Goal: Task Accomplishment & Management: Complete application form

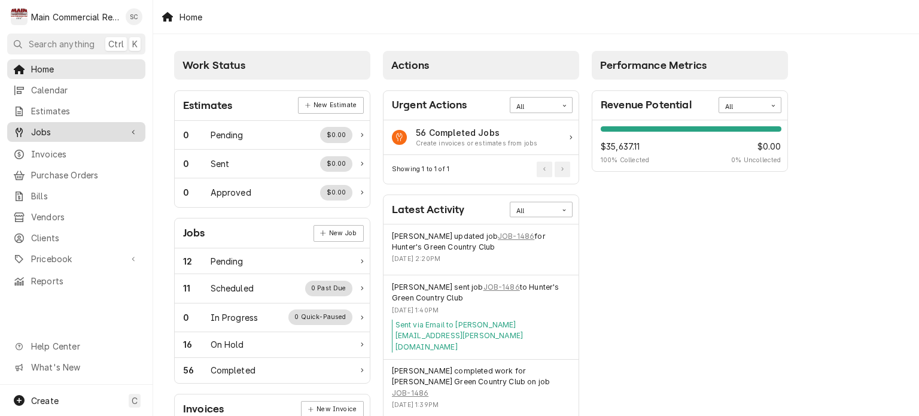
click at [79, 130] on span "Jobs" at bounding box center [76, 132] width 90 height 13
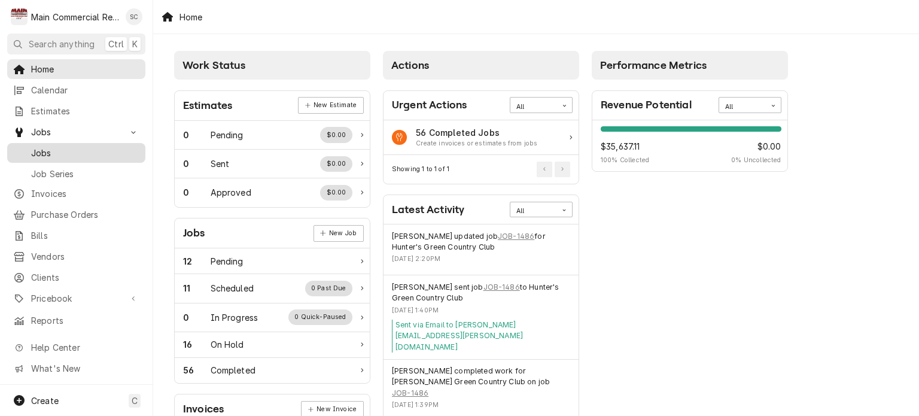
click at [71, 151] on span "Jobs" at bounding box center [85, 153] width 108 height 13
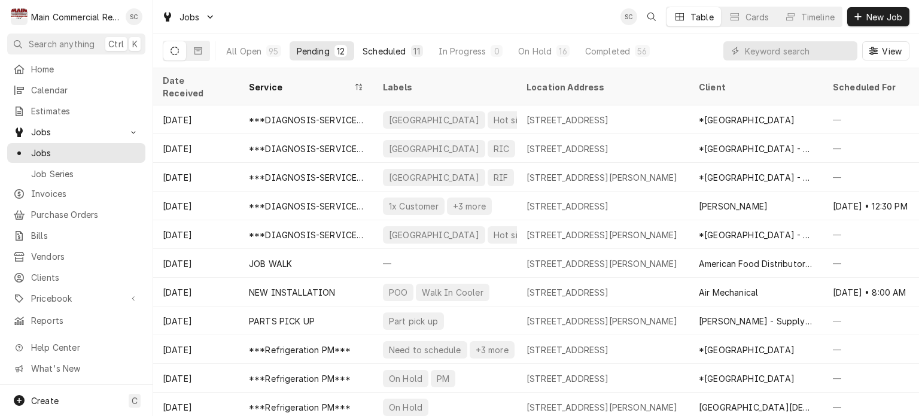
click at [402, 53] on div "Scheduled" at bounding box center [384, 51] width 43 height 13
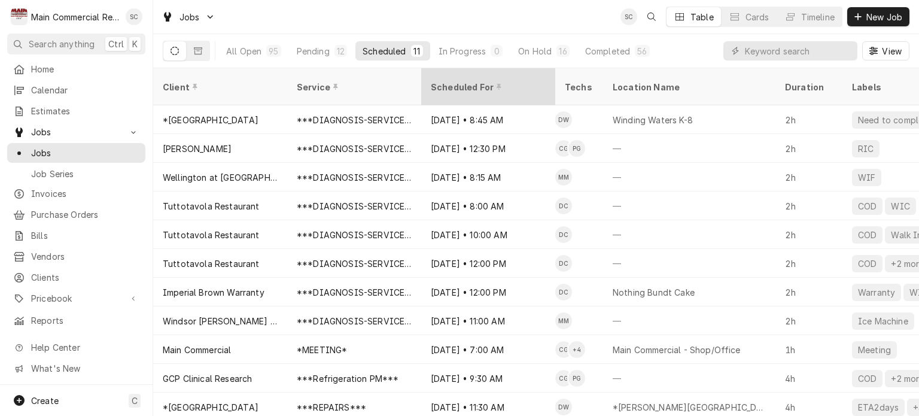
click at [461, 81] on div "Scheduled For" at bounding box center [487, 87] width 113 height 13
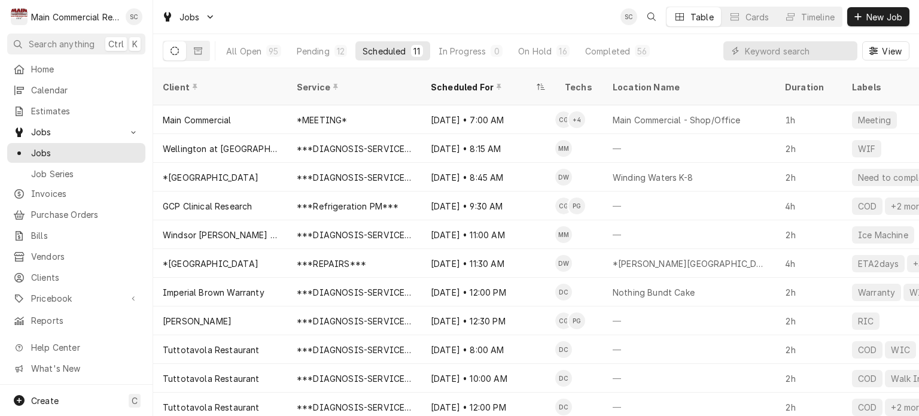
click at [512, 12] on div "Jobs SC Table Cards Timeline New Job" at bounding box center [536, 17] width 766 height 34
click at [876, 19] on span "New Job" at bounding box center [884, 17] width 41 height 13
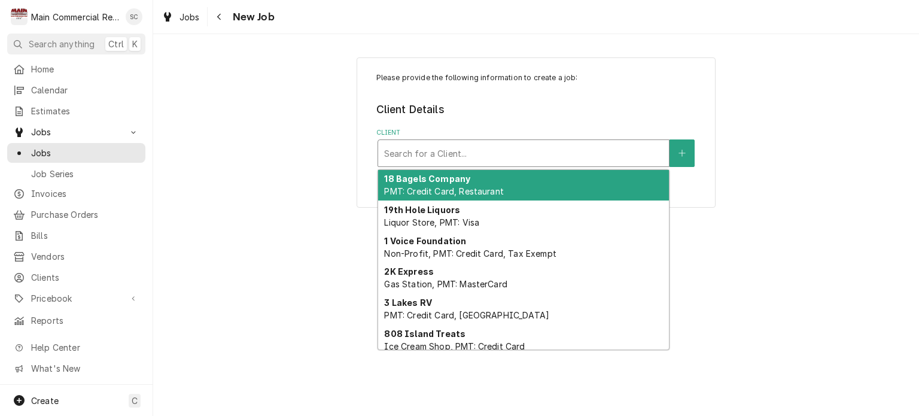
click at [549, 150] on div "Client" at bounding box center [523, 153] width 279 height 22
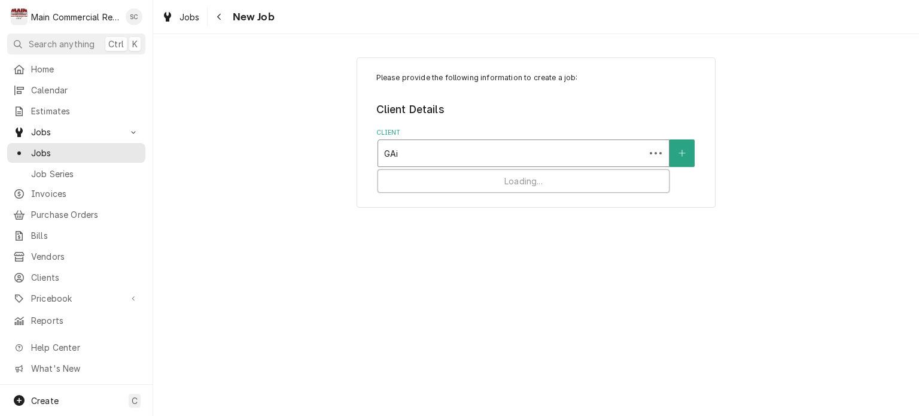
type input "[PERSON_NAME]"
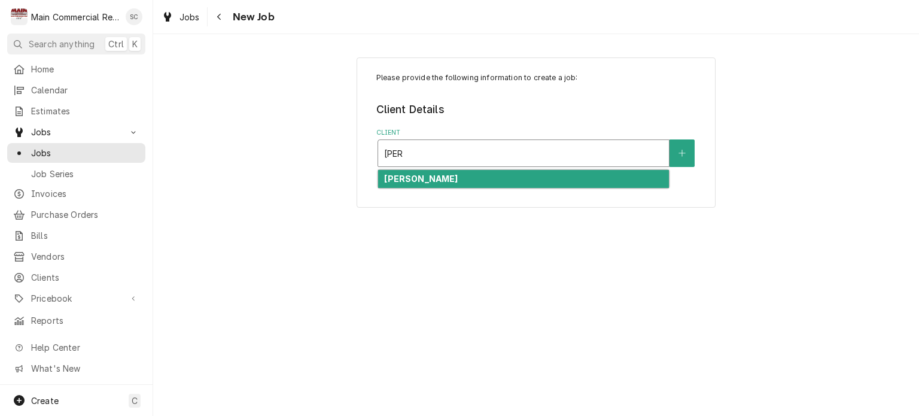
click at [510, 175] on div "[PERSON_NAME]" at bounding box center [523, 179] width 291 height 19
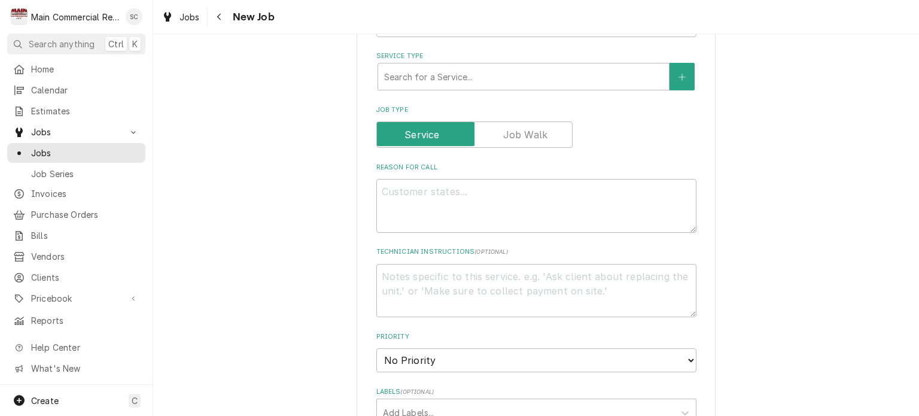
scroll to position [375, 0]
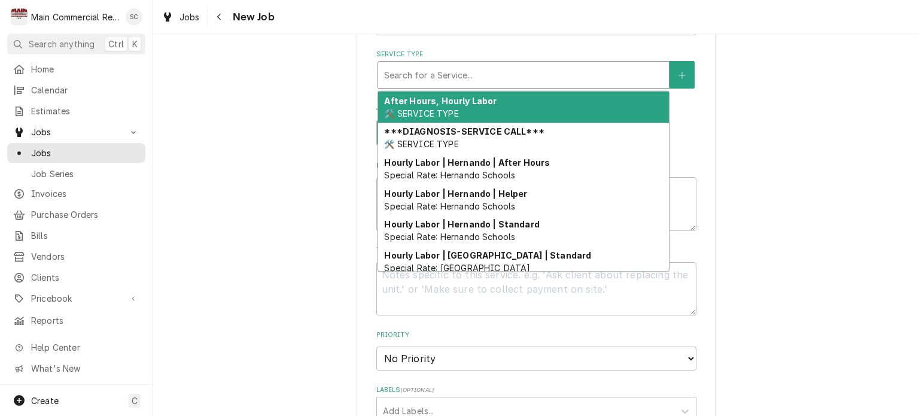
click at [493, 83] on div "Service Type" at bounding box center [523, 75] width 279 height 22
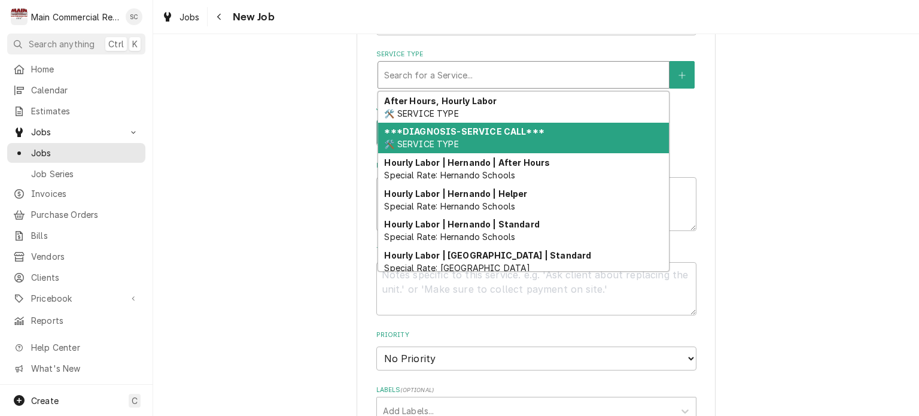
click at [478, 136] on div "***DIAGNOSIS-SERVICE CALL*** 🛠️ SERVICE TYPE" at bounding box center [523, 138] width 291 height 31
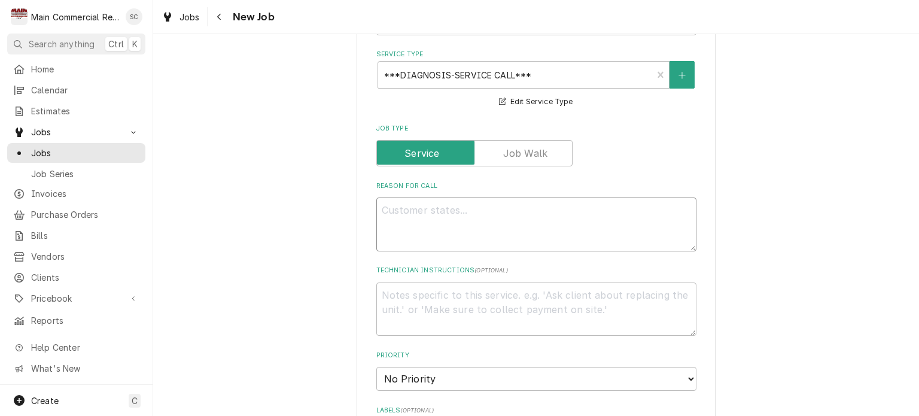
click at [469, 208] on textarea "Reason For Call" at bounding box center [537, 225] width 320 height 54
type textarea "x"
type textarea "L"
type textarea "x"
type textarea "Lo"
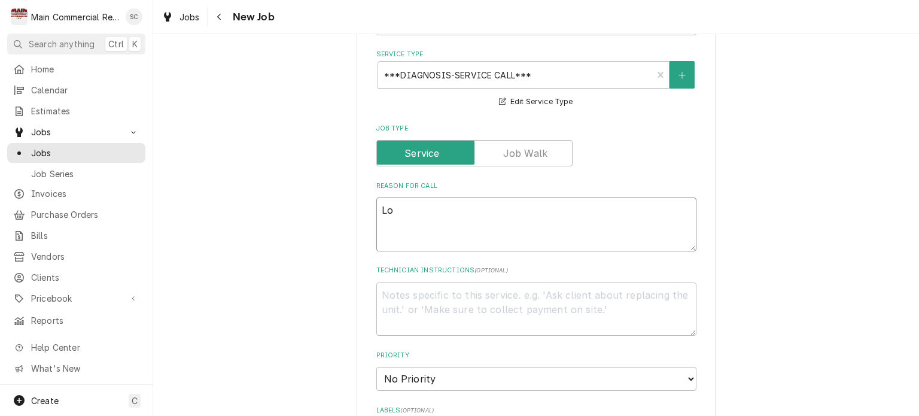
type textarea "x"
type textarea "Loo"
type textarea "x"
type textarea "Look"
type textarea "x"
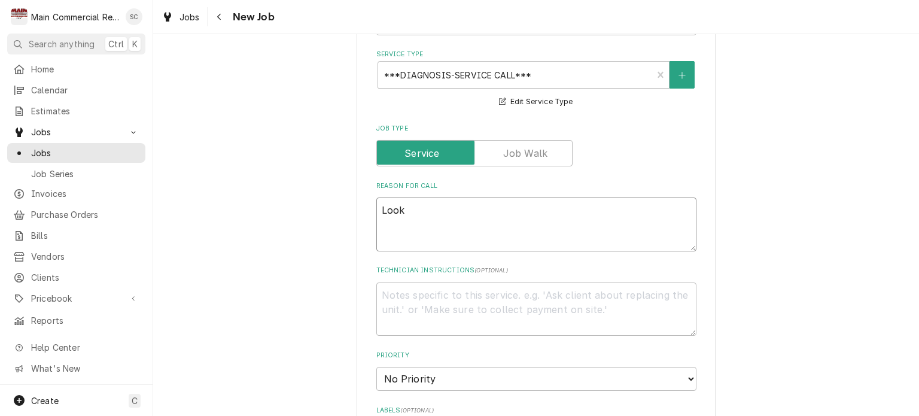
type textarea "Look"
type textarea "x"
type textarea "Look at"
type textarea "x"
type textarea "Look at"
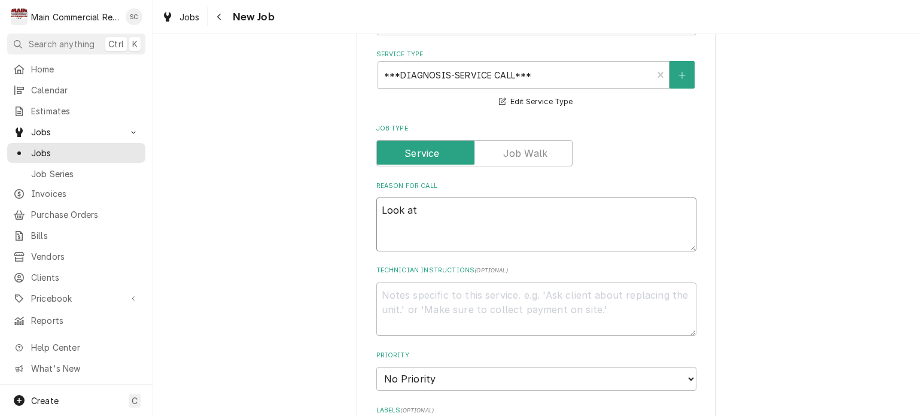
type textarea "x"
type textarea "Look at s"
type textarea "x"
type textarea "Look at"
type textarea "x"
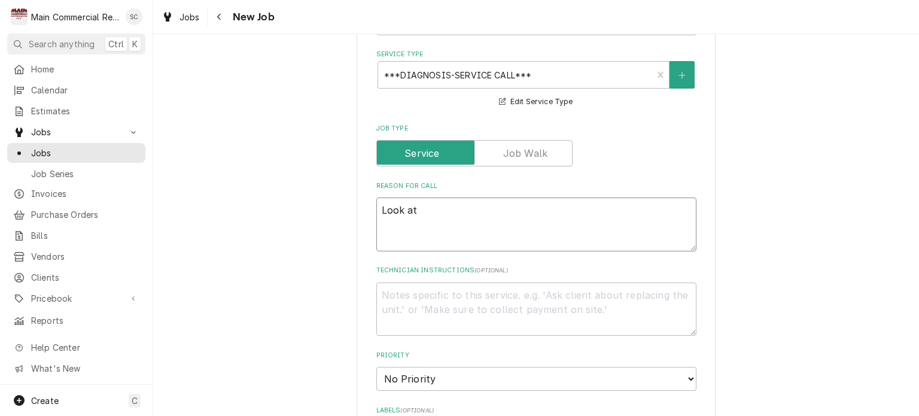
type textarea "Look at S"
type textarea "x"
type textarea "Look at Sc"
type textarea "x"
type textarea "Look at Sco"
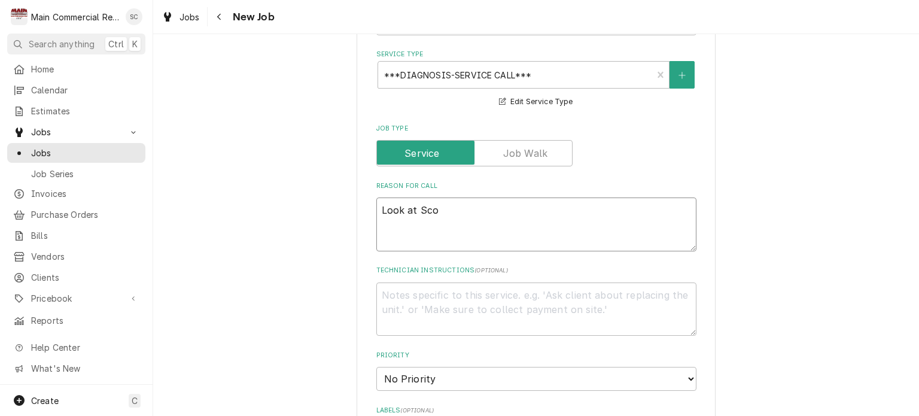
type textarea "x"
type textarea "Look at Scot"
type textarea "x"
type textarea "Look at Scott"
type textarea "x"
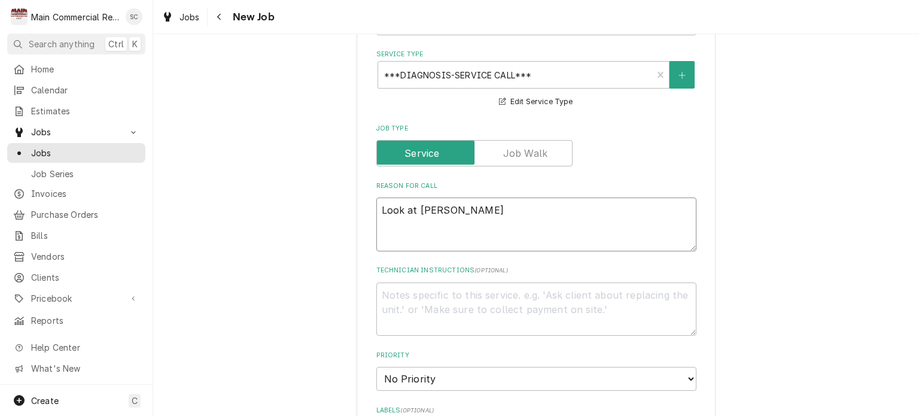
type textarea "Look at Scotts"
type textarea "x"
type textarea "Look at Scotts"
type textarea "x"
type textarea "Look at Scotts"
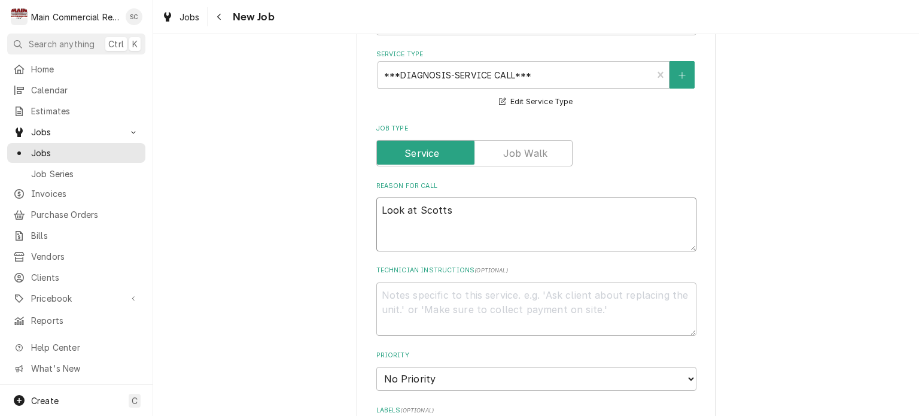
type textarea "x"
type textarea "Look at Scott"
type textarea "x"
type textarea "Look at Scott'"
type textarea "x"
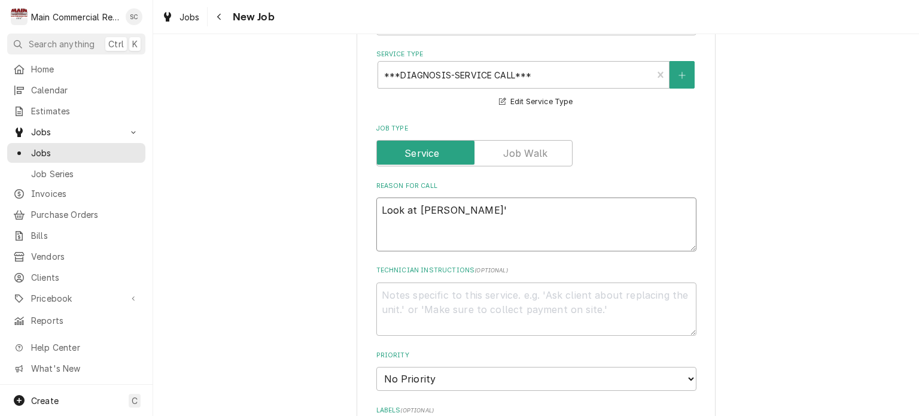
type textarea "Look at Scott's"
type textarea "x"
type textarea "Look at Scott's"
type textarea "x"
type textarea "Look at Scott's M"
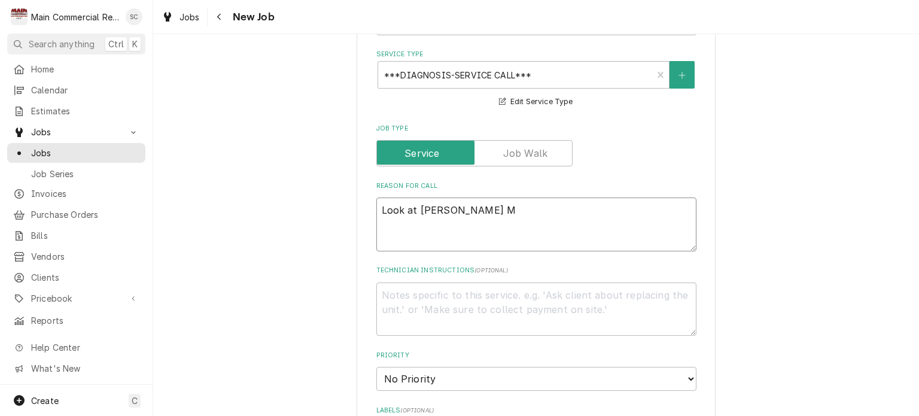
type textarea "x"
type textarea "Look at Scott's Mo"
type textarea "x"
type textarea "Look at Scott's Mom"
click at [469, 208] on textarea "Look at Scott's Mom" at bounding box center [537, 225] width 320 height 54
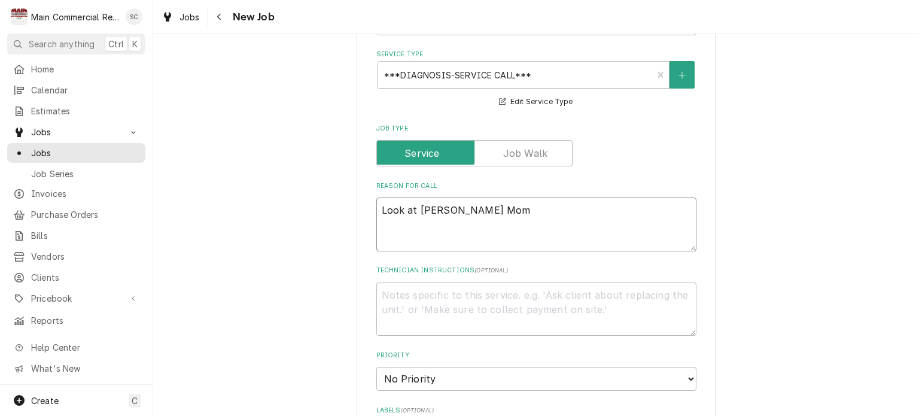
type textarea "x"
type textarea "Look at Scott's Mom'"
type textarea "x"
type textarea "Look at Scott's Mom's"
type textarea "x"
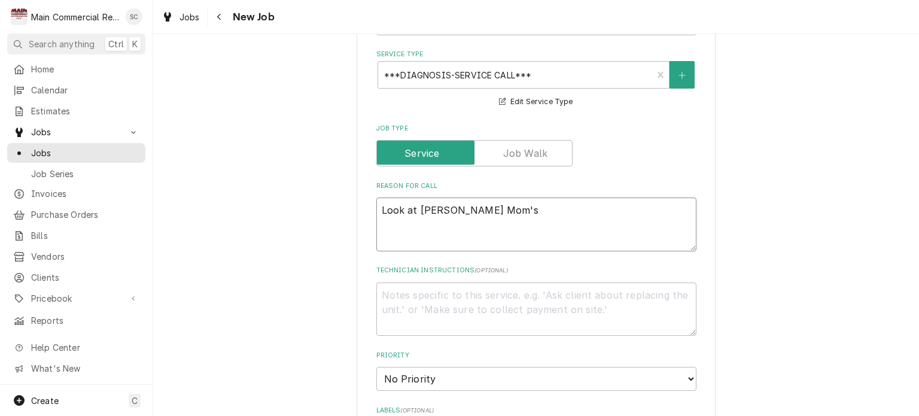
type textarea "Look at Scott's Mom's"
type textarea "x"
type textarea "Look at Scott's Mom's A"
type textarea "x"
type textarea "Look at Scott's Mom's Ac"
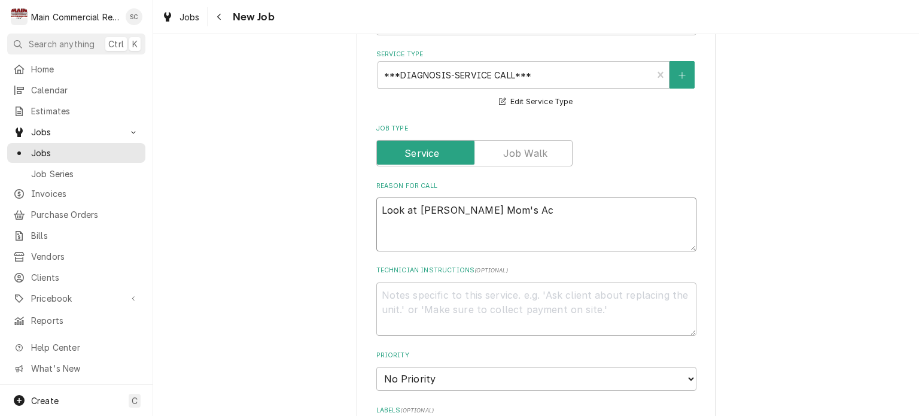
type textarea "x"
type textarea "Look at Scott's Mom's A"
type textarea "x"
type textarea "Look at Scott's Mom's AC"
type textarea "x"
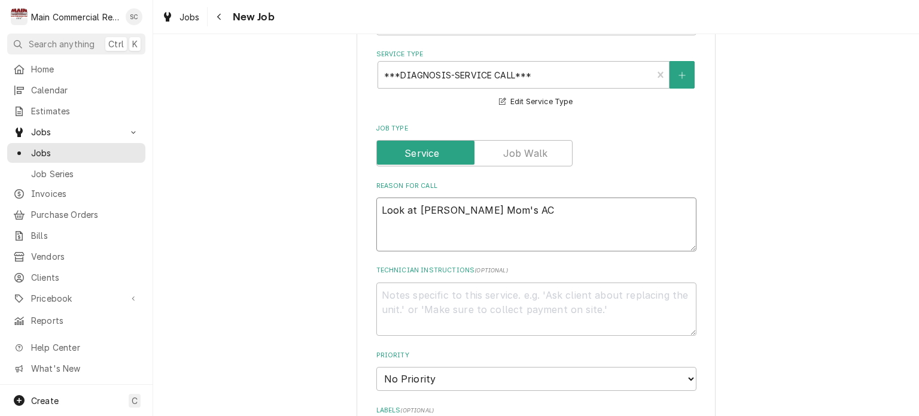
type textarea "Look at Scott's Mom's AC"
click at [431, 372] on select "No Priority Urgent High Medium Low" at bounding box center [537, 379] width 320 height 24
select select "2"
click at [377, 367] on select "No Priority Urgent High Medium Low" at bounding box center [537, 379] width 320 height 24
type textarea "x"
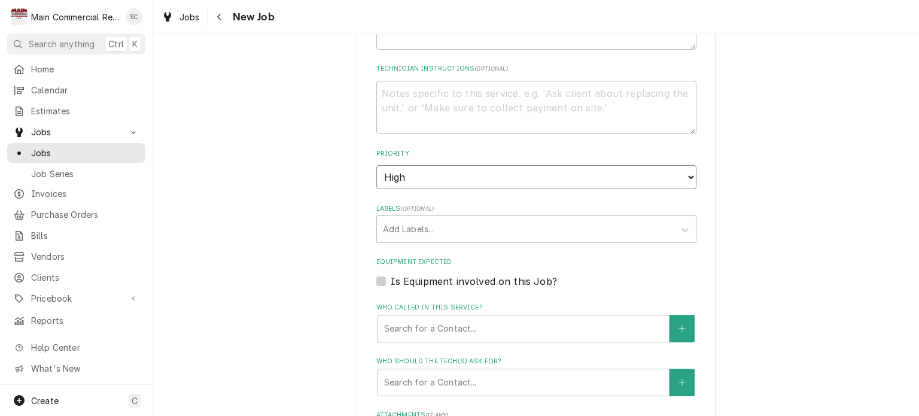
scroll to position [592, 0]
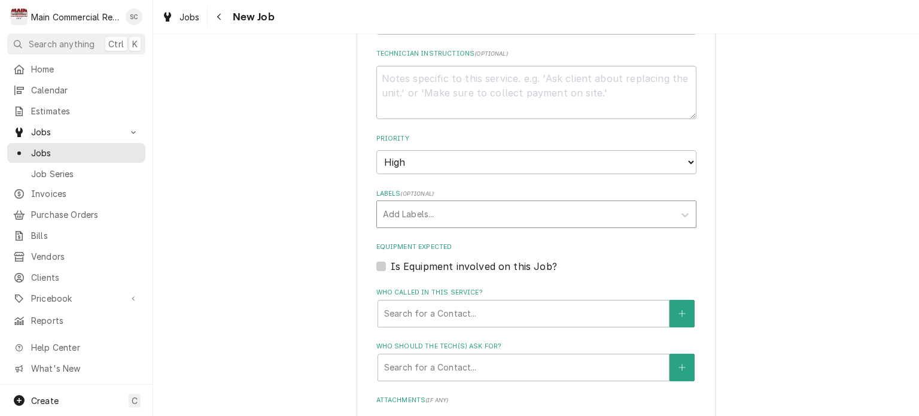
click at [618, 206] on div "Labels" at bounding box center [526, 215] width 286 height 22
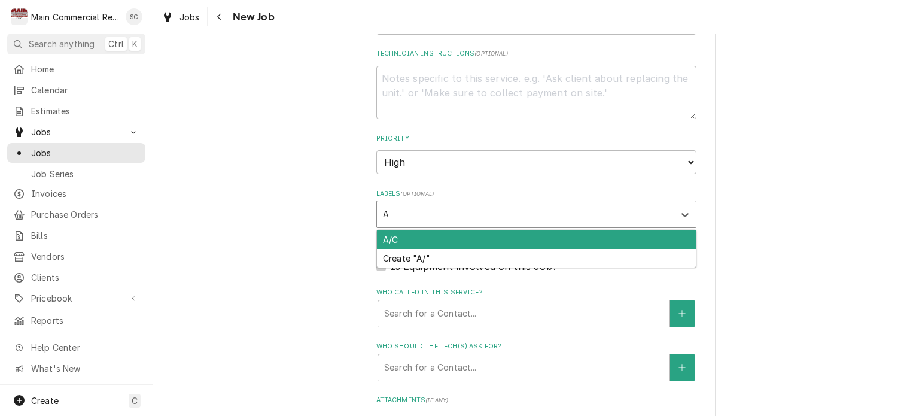
type input "A/"
click at [544, 241] on div "A/C" at bounding box center [536, 239] width 319 height 19
type textarea "x"
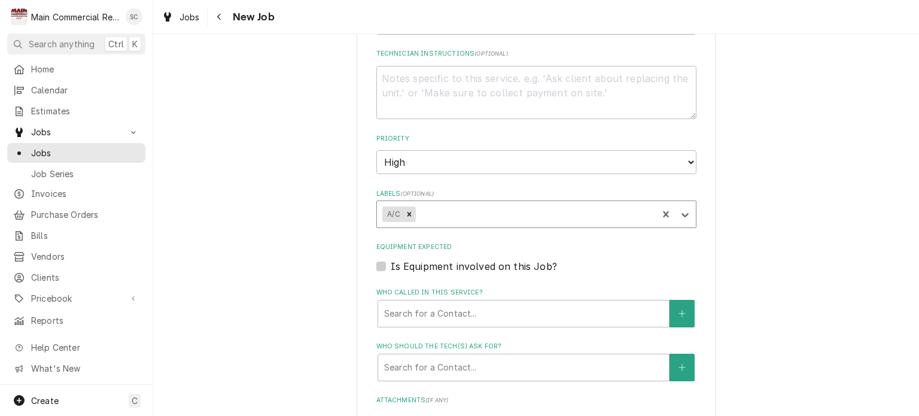
type textarea "x"
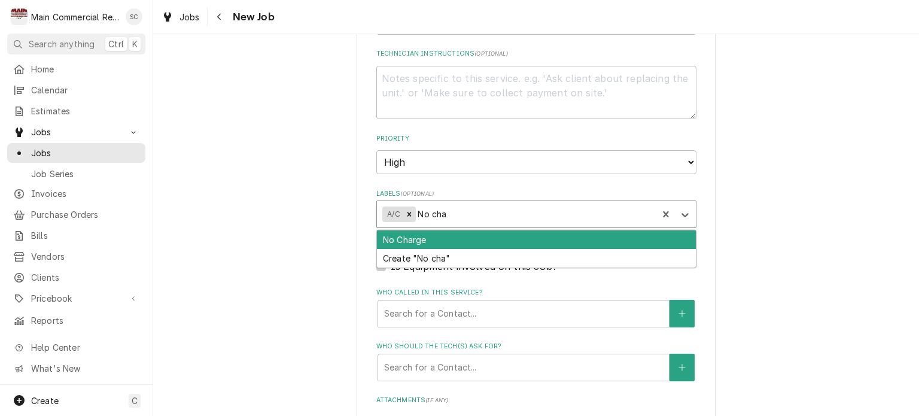
type input "No char"
click at [482, 235] on div "No Charge" at bounding box center [536, 239] width 319 height 19
type textarea "x"
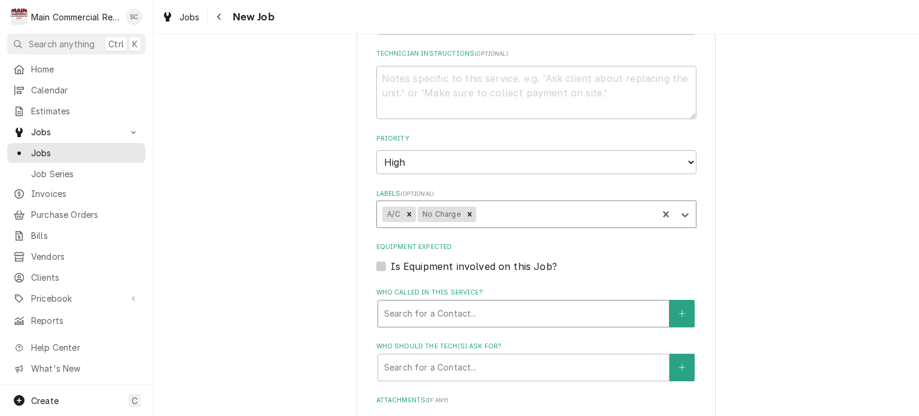
type textarea "x"
click at [491, 311] on div "Who called in this service?" at bounding box center [523, 314] width 279 height 22
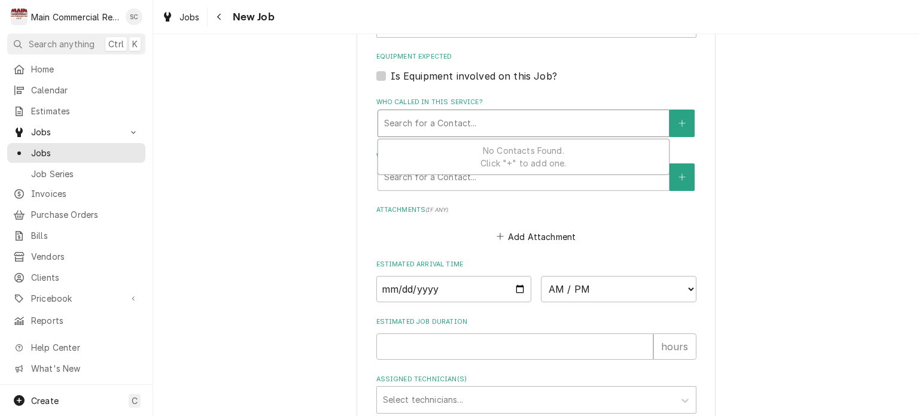
scroll to position [864, 0]
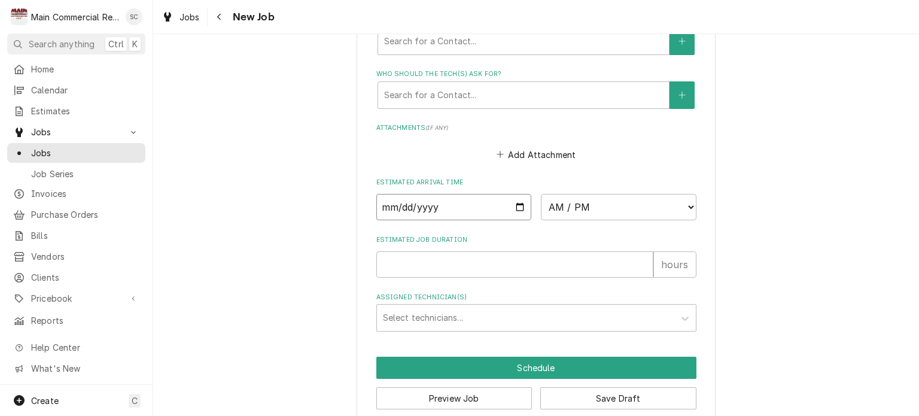
click at [514, 205] on input "Date" at bounding box center [455, 207] width 156 height 26
type input "2025-09-29"
type textarea "x"
click at [582, 206] on select "AM / PM 6:00 AM 6:15 AM 6:30 AM 6:45 AM 7:00 AM 7:15 AM 7:30 AM 7:45 AM 8:00 AM…" at bounding box center [619, 207] width 156 height 26
select select "09:00:00"
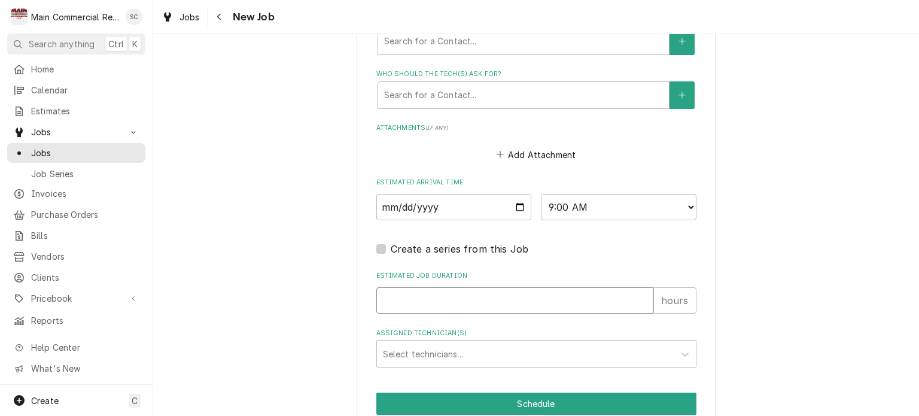
click at [508, 299] on input "Estimated Job Duration" at bounding box center [515, 300] width 277 height 26
type textarea "x"
type input "2"
type textarea "x"
type input "2"
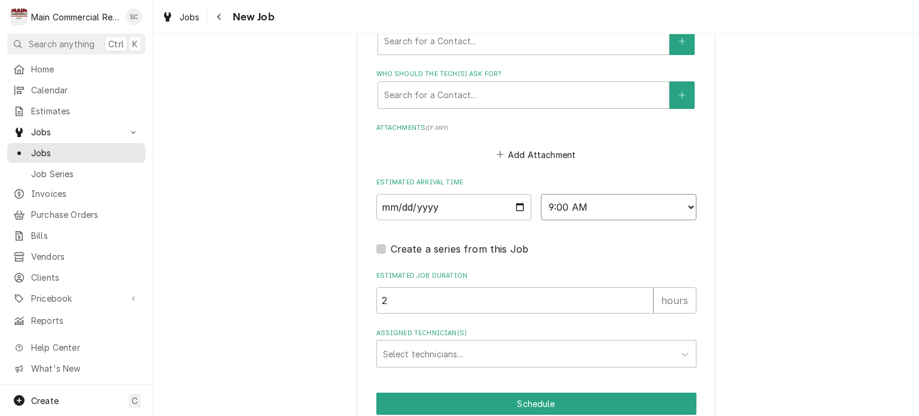
click at [572, 204] on select "AM / PM 6:00 AM 6:15 AM 6:30 AM 6:45 AM 7:00 AM 7:15 AM 7:30 AM 7:45 AM 8:00 AM…" at bounding box center [619, 207] width 156 height 26
select select "09:30:00"
click at [541, 194] on select "AM / PM 6:00 AM 6:15 AM 6:30 AM 6:45 AM 7:00 AM 7:15 AM 7:30 AM 7:45 AM 8:00 AM…" at bounding box center [619, 207] width 156 height 26
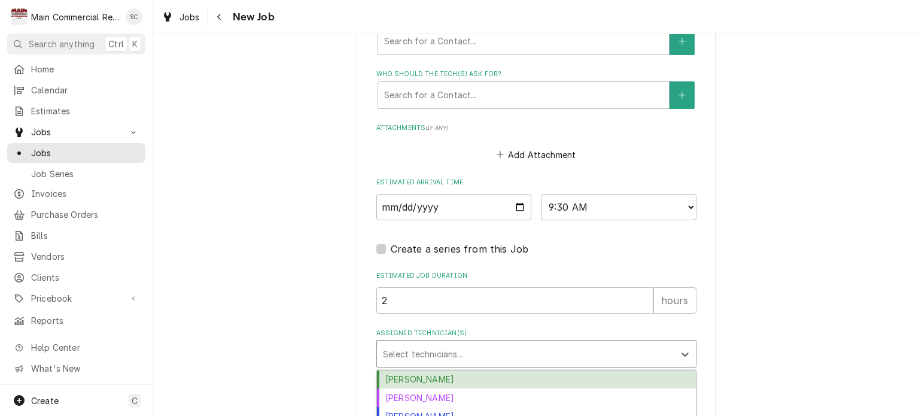
click at [467, 355] on div "Assigned Technician(s)" at bounding box center [526, 354] width 286 height 22
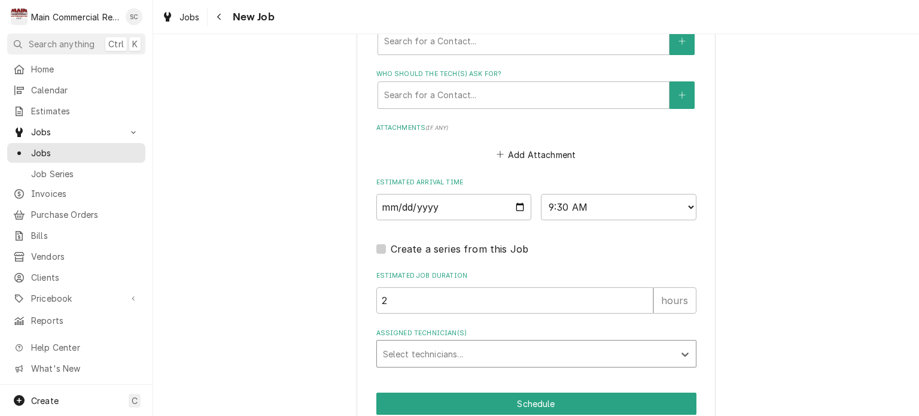
click at [467, 355] on div "Assigned Technician(s)" at bounding box center [526, 354] width 286 height 22
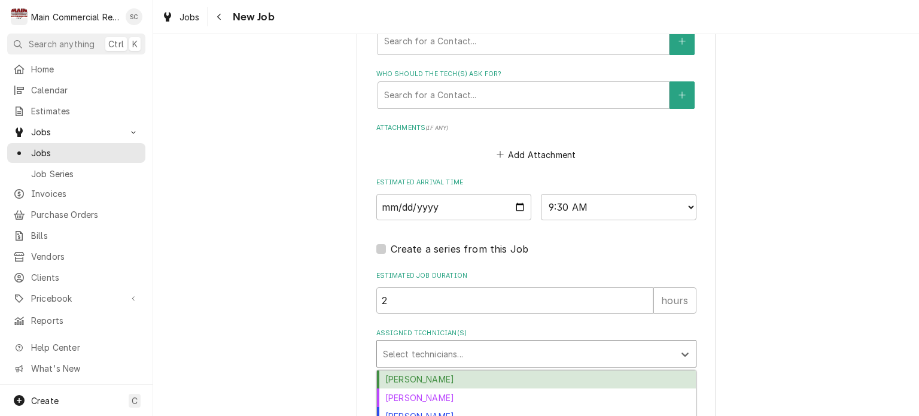
click at [467, 355] on div "Assigned Technician(s)" at bounding box center [526, 354] width 286 height 22
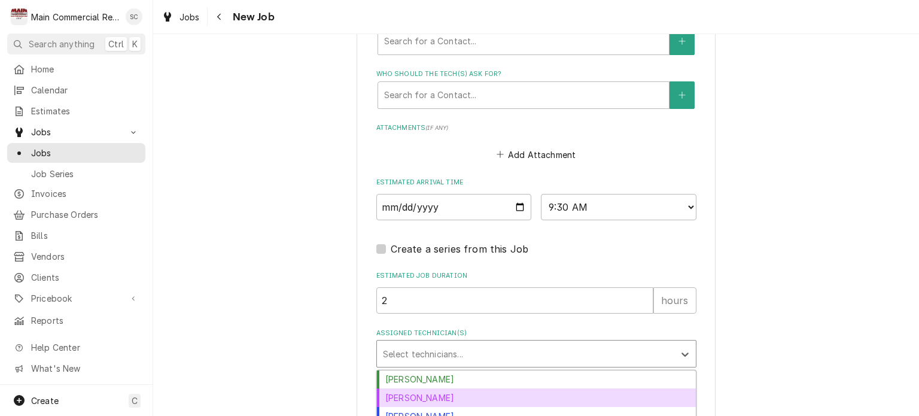
click at [451, 389] on div "Dorian Wertz" at bounding box center [536, 397] width 319 height 19
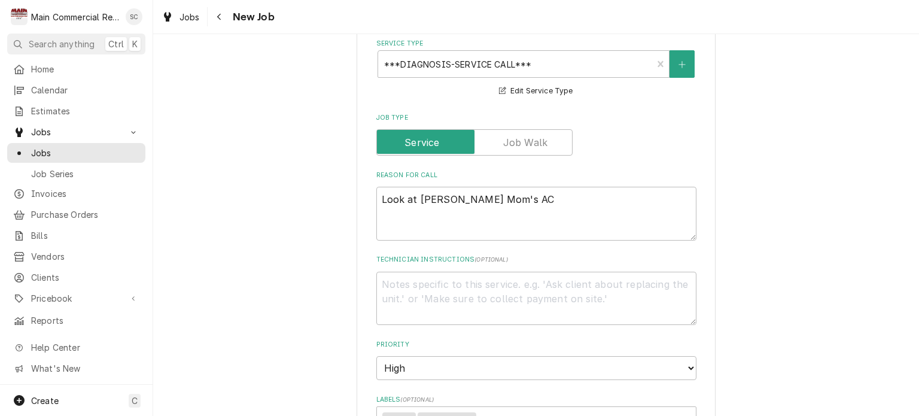
scroll to position [405, 0]
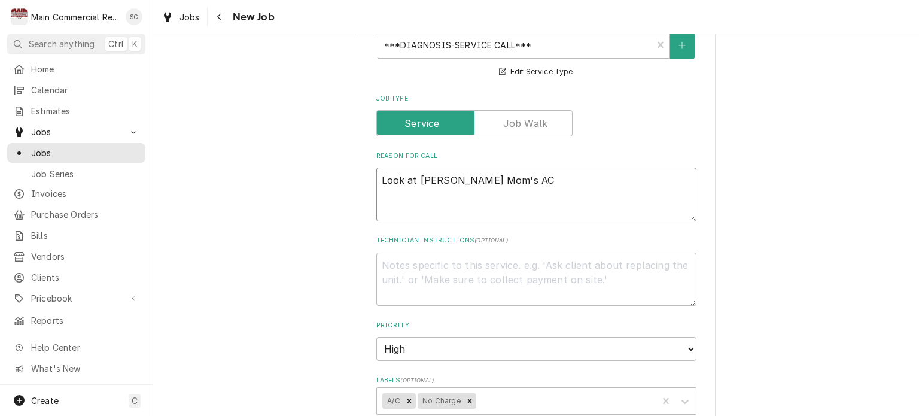
click at [543, 177] on textarea "Look at Scott's Mom's AC" at bounding box center [537, 195] width 320 height 54
type textarea "x"
type textarea "Look at Scott's Mom's AC"
type textarea "x"
type textarea "Look at Scott's Mom's AC C"
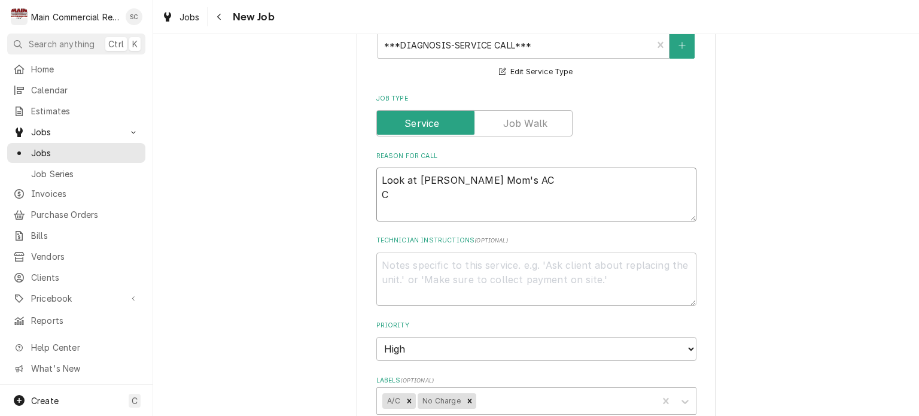
type textarea "x"
type textarea "Look at Scott's Mom's AC Ca"
type textarea "x"
type textarea "Look at Scott's Mom's AC Cal"
type textarea "x"
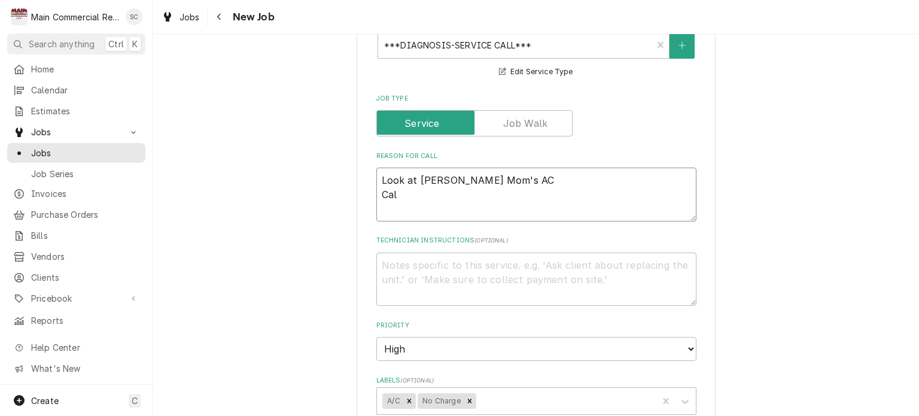
type textarea "Look at Scott's Mom's AC Call"
type textarea "x"
type textarea "Look at Scott's Mom's AC Call"
type textarea "x"
type textarea "Look at Scott's Mom's AC Call S"
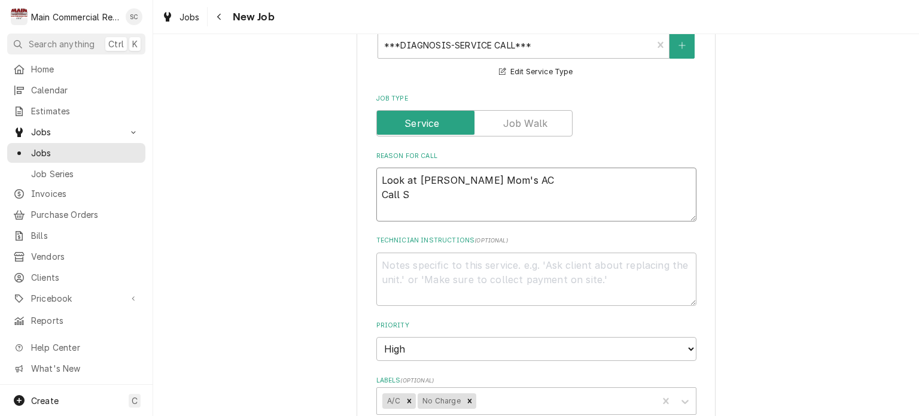
type textarea "x"
type textarea "Look at Scott's Mom's AC Call Sc"
type textarea "x"
type textarea "Look at Scott's Mom's AC Call Sco"
type textarea "x"
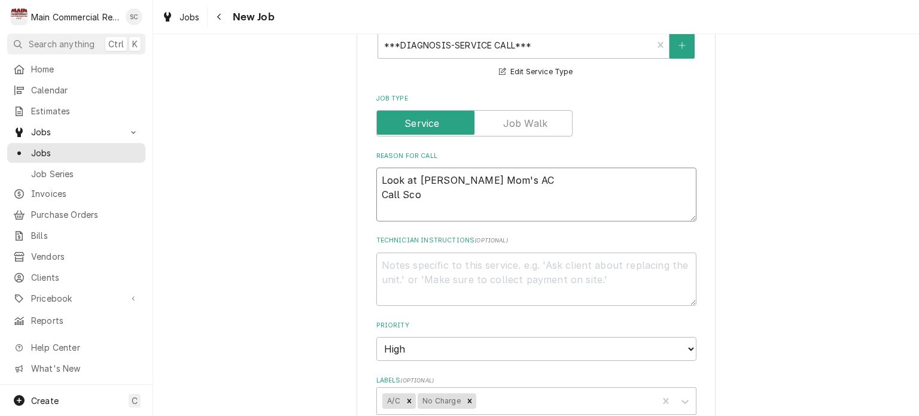
type textarea "Look at Scott's Mom's AC Call Scot"
type textarea "x"
type textarea "Look at Scott's Mom's AC Call Scott"
type textarea "x"
type textarea "Look at Scott's Mom's AC Call Scott"
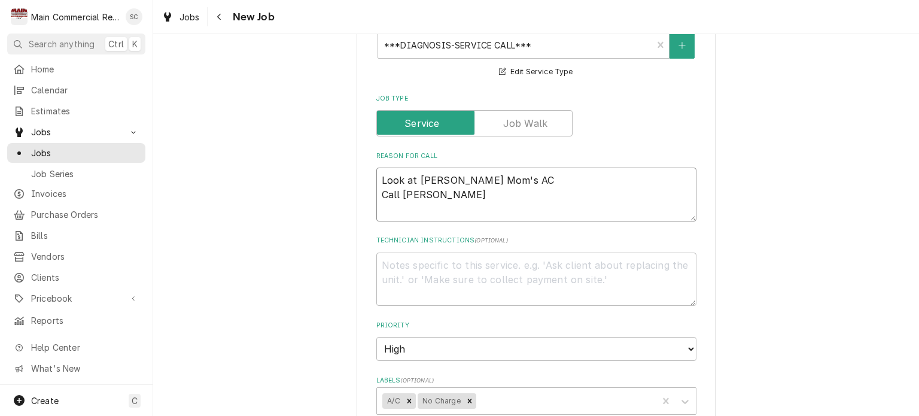
type textarea "x"
type textarea "Look at Scott's Mom's AC Call Scott t"
type textarea "x"
type textarea "Look at Scott's Mom's AC Call Scott to"
type textarea "x"
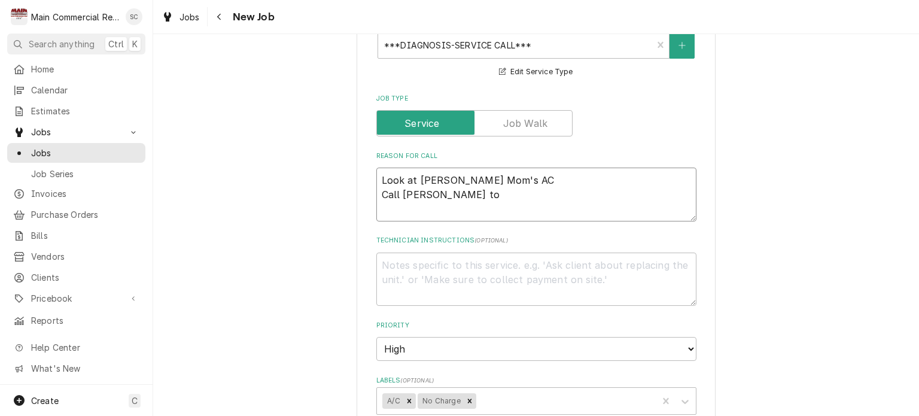
type textarea "Look at Scott's Mom's AC Call Scott to g"
type textarea "x"
type textarea "Look at Scott's Mom's AC Call Scott to go"
type textarea "x"
type textarea "Look at Scott's Mom's AC Call Scott to go o"
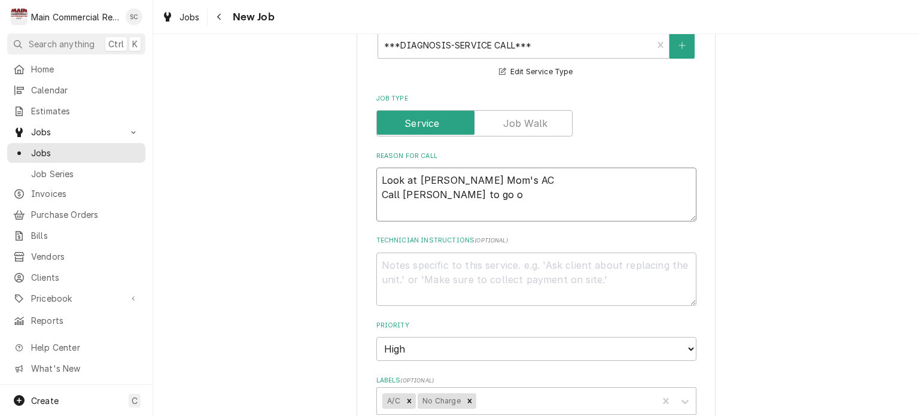
type textarea "x"
type textarea "Look at Scott's Mom's AC Call Scott to go ov"
type textarea "x"
type textarea "Look at Scott's Mom's AC Call Scott to go ove"
type textarea "x"
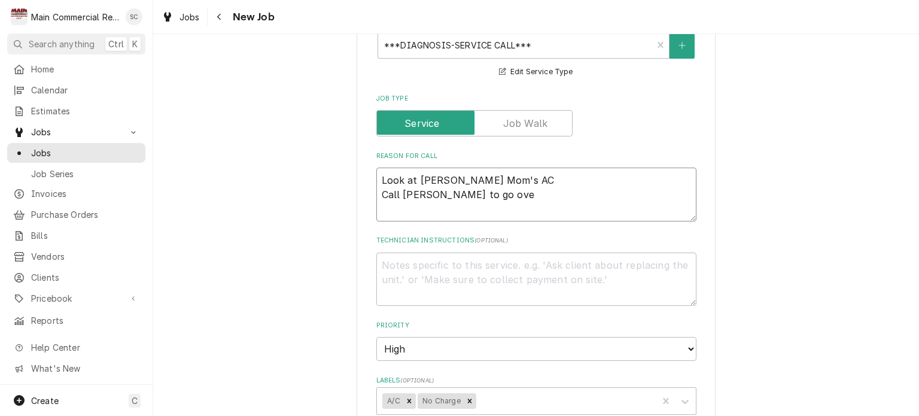
type textarea "Look at Scott's Mom's AC Call Scott to go over"
type textarea "x"
type textarea "Look at Scott's Mom's AC Call Scott to go over"
type textarea "x"
type textarea "Look at Scott's Mom's AC Call Scott to go over i"
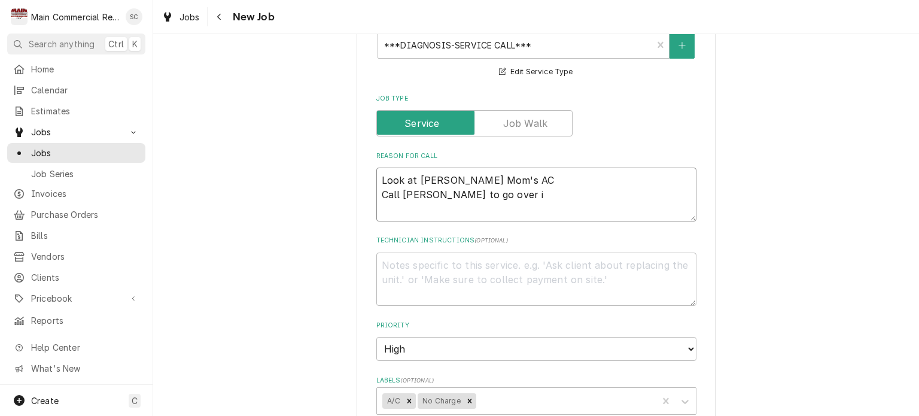
type textarea "x"
type textarea "Look at Scott's Mom's AC Call Scott to go over is"
type textarea "x"
type textarea "Look at Scott's Mom's AC Call Scott to go over iss"
type textarea "x"
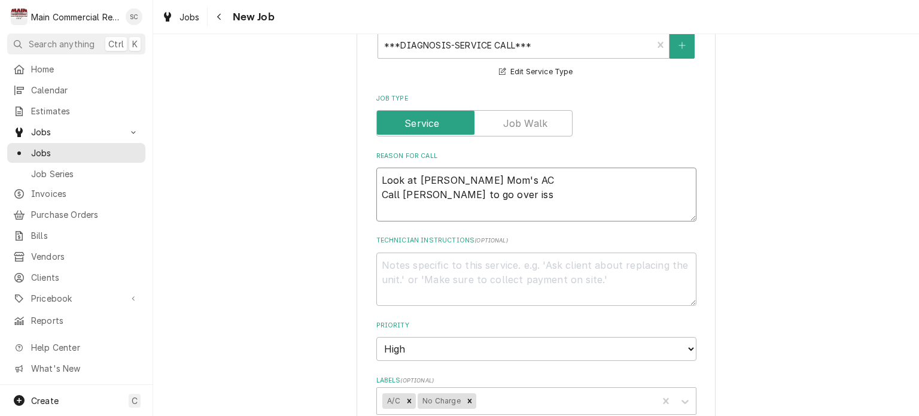
type textarea "Look at Scott's Mom's AC Call Scott to go over issu"
type textarea "x"
type textarea "Look at Scott's Mom's AC Call Scott to go over issue"
type textarea "x"
type textarea "Look at Scott's Mom's AC Call Scott to go over issues"
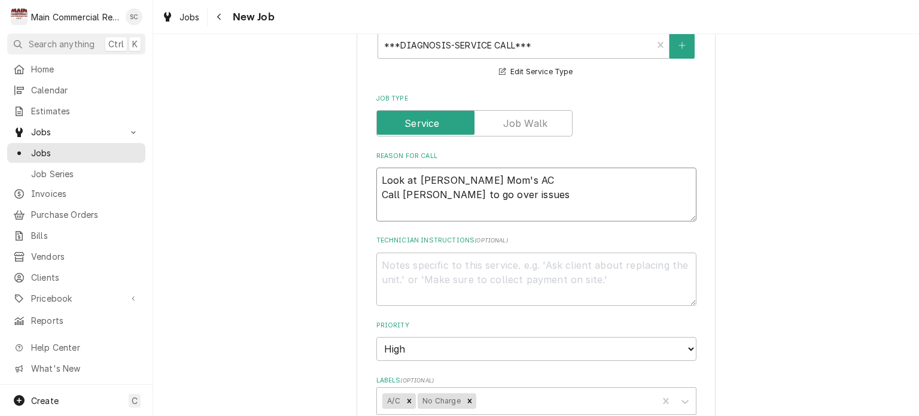
type textarea "x"
type textarea "Look at Scott's Mom's AC Call Scott to go over issues."
type textarea "x"
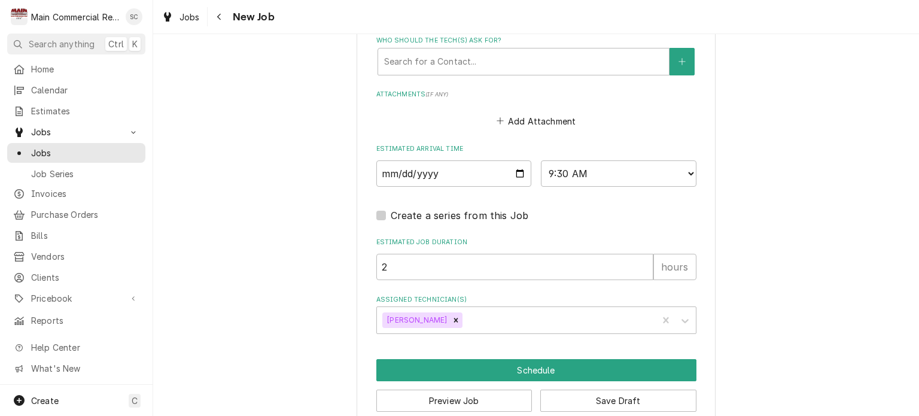
scroll to position [915, 0]
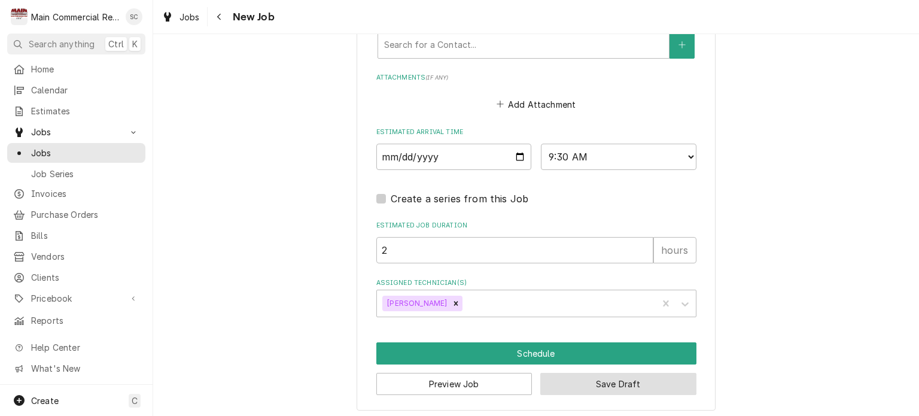
type textarea "Look at Scott's Mom's AC Call Scott to go over issues."
click at [631, 382] on button "Save Draft" at bounding box center [619, 384] width 156 height 22
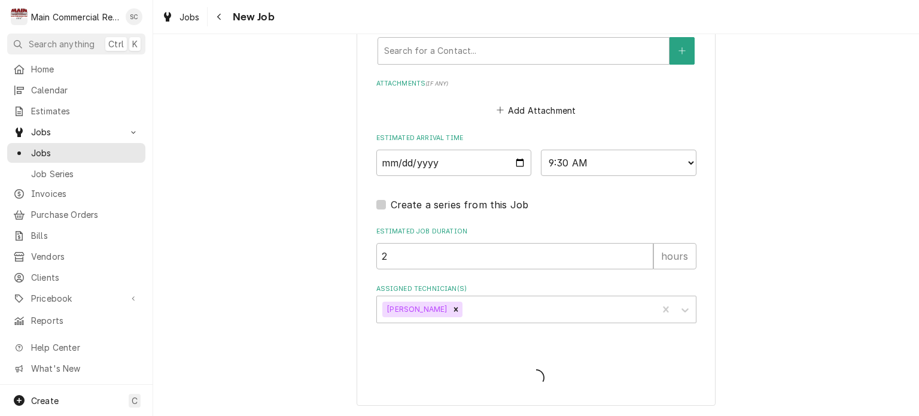
scroll to position [904, 0]
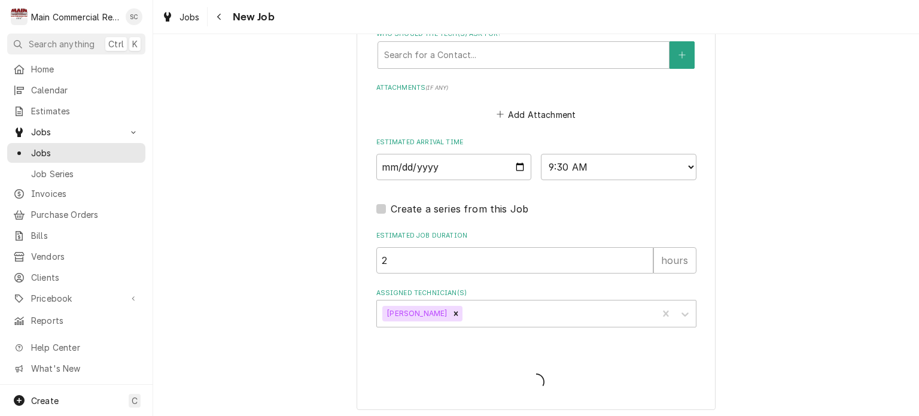
type textarea "x"
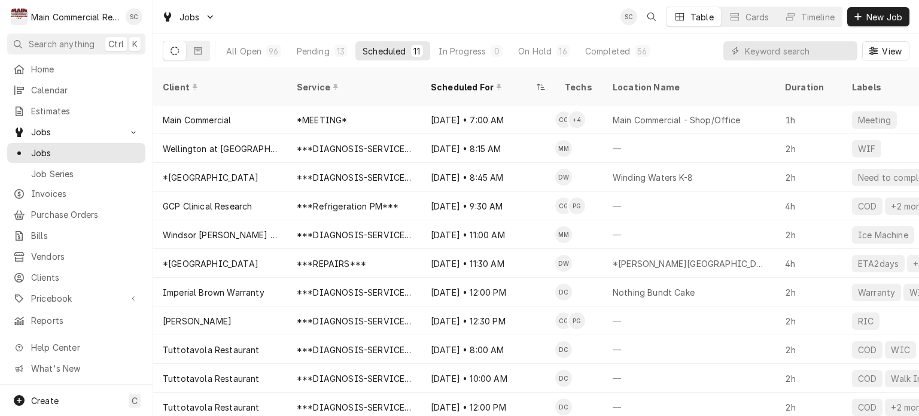
click at [544, 20] on div "Jobs SC Table Cards Timeline New Job" at bounding box center [536, 17] width 766 height 34
